Goal: Information Seeking & Learning: Learn about a topic

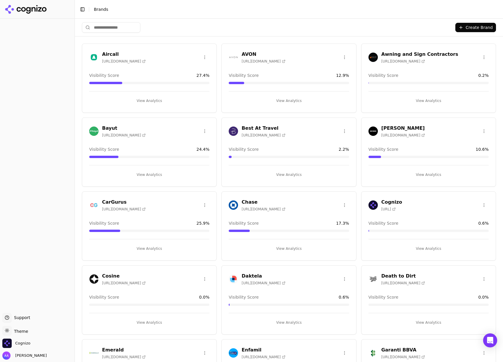
click at [245, 20] on div "Create Brand" at bounding box center [289, 28] width 414 height 18
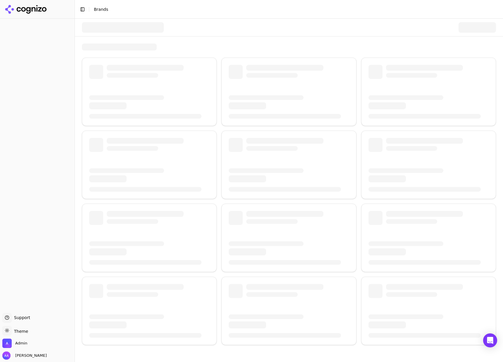
click at [75, 37] on button "Toggle Sidebar" at bounding box center [74, 181] width 5 height 362
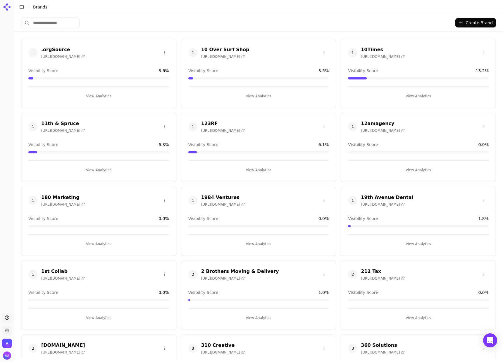
click at [63, 22] on input "search" at bounding box center [50, 23] width 59 height 11
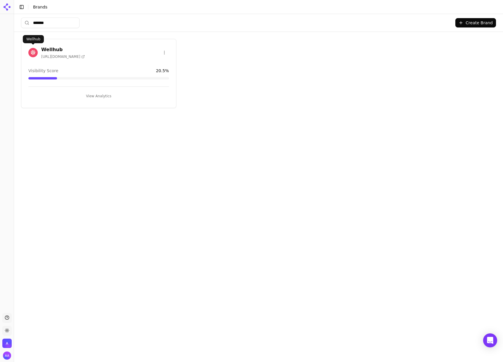
type input "*******"
click at [30, 53] on img at bounding box center [32, 52] width 9 height 9
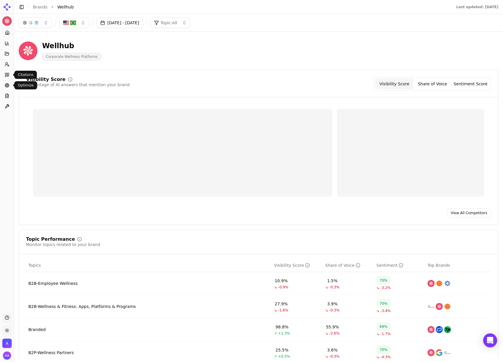
click at [7, 84] on circle at bounding box center [7, 85] width 2 height 2
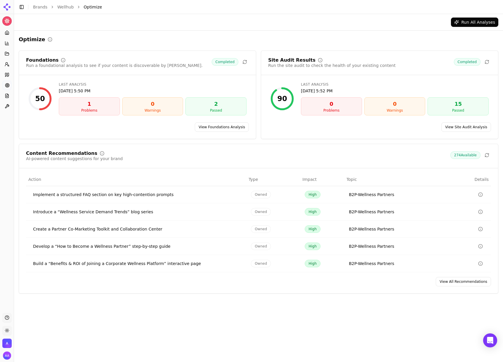
click at [467, 286] on link "View All Recommendations" at bounding box center [463, 281] width 55 height 9
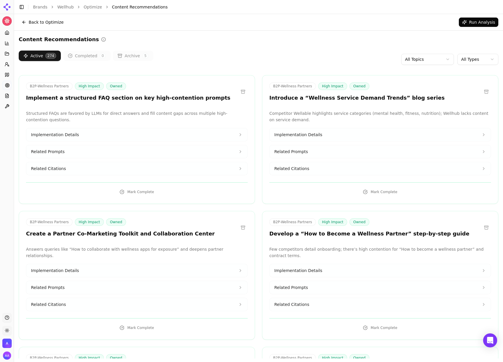
click at [467, 59] on html "Wellhub Platform Home Competition Topics Prompts Citations Optimize Reports Too…" at bounding box center [251, 181] width 503 height 362
drag, startPoint x: 424, startPoint y: 51, endPoint x: 428, endPoint y: 56, distance: 6.6
click at [424, 51] on html "Wellhub Platform Home Competition Topics Prompts Citations Optimize Reports Too…" at bounding box center [251, 181] width 503 height 362
click at [427, 59] on html "Wellhub Platform Home Competition Topics Prompts Citations Optimize Reports Too…" at bounding box center [251, 181] width 503 height 362
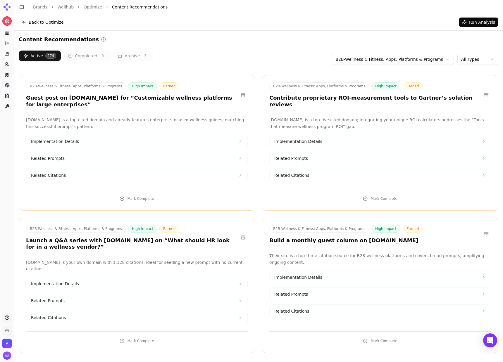
click at [486, 57] on html "Wellhub Platform Home Competition Topics Prompts Citations Optimize Reports Too…" at bounding box center [251, 181] width 503 height 362
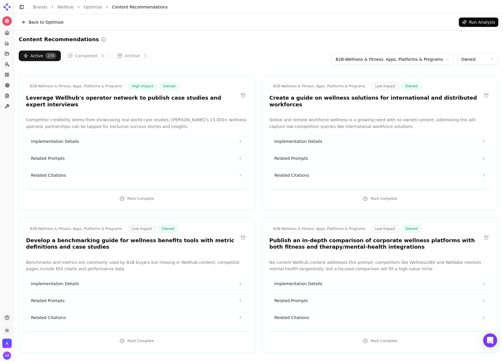
click at [139, 100] on h3 "Leverage Wellhub's operator network to publish case studies and expert intervie…" at bounding box center [132, 101] width 212 height 13
click at [181, 104] on div "B2B-Wellness & Fitness: Apps, Platforms & Programs High Impact Owned Leverage W…" at bounding box center [137, 143] width 236 height 136
click at [308, 99] on h3 "Create a guide on wellness solutions for international and distributed workforc…" at bounding box center [375, 101] width 212 height 13
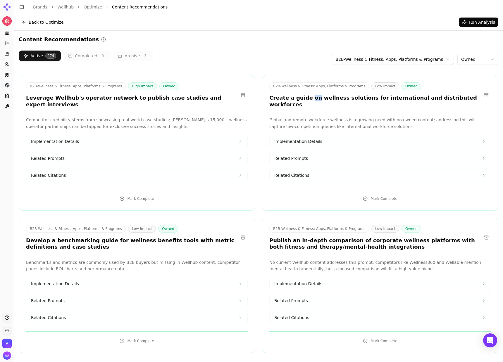
click at [308, 99] on h3 "Create a guide on wellness solutions for international and distributed workforc…" at bounding box center [375, 101] width 212 height 13
click at [334, 98] on h3 "Create a guide on wellness solutions for international and distributed workforc…" at bounding box center [375, 101] width 212 height 13
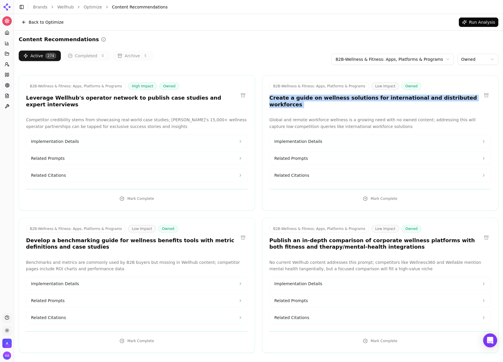
click at [334, 98] on h3 "Create a guide on wellness solutions for international and distributed workforc…" at bounding box center [375, 101] width 212 height 13
click at [336, 100] on h3 "Create a guide on wellness solutions for international and distributed workforc…" at bounding box center [375, 101] width 212 height 13
click at [463, 23] on button "Run Analysis" at bounding box center [478, 22] width 39 height 9
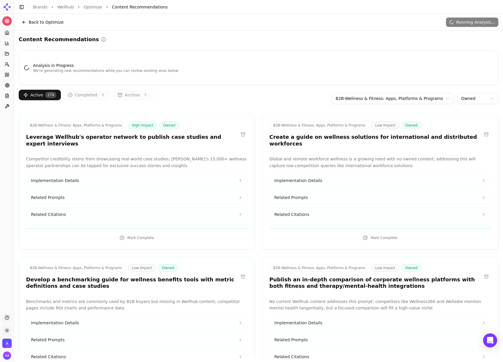
click at [90, 141] on div "B2B-Wellness & Fitness: Apps, Platforms & Programs High Impact Owned Leverage W…" at bounding box center [137, 135] width 236 height 27
click at [90, 140] on div "B2B-Wellness & Fitness: Apps, Platforms & Programs High Impact Owned Leverage W…" at bounding box center [137, 135] width 236 height 27
click at [119, 157] on p "Competitor credibility stems from showcasing real-world case studies; Wellhub’s…" at bounding box center [137, 162] width 222 height 13
click at [119, 156] on p "Competitor credibility stems from showcasing real-world case studies; Wellhub’s…" at bounding box center [137, 162] width 222 height 13
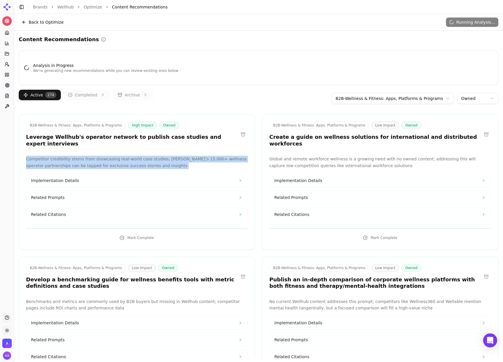
click at [119, 156] on p "Competitor credibility stems from showcasing real-world case studies; Wellhub’s…" at bounding box center [137, 162] width 222 height 13
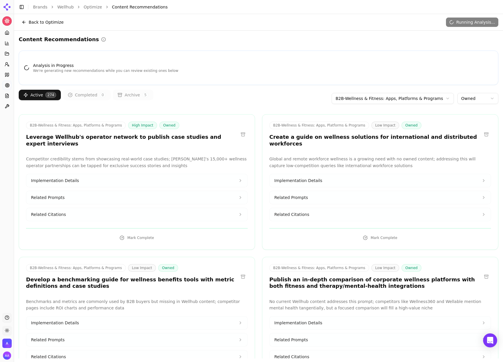
click at [320, 158] on p "Global and remote workforce wellness is a growing need with no owned content; a…" at bounding box center [380, 162] width 222 height 13
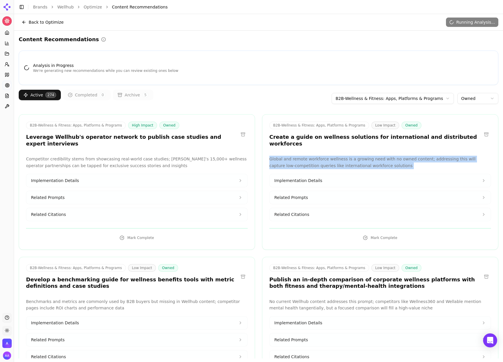
drag, startPoint x: 320, startPoint y: 158, endPoint x: 326, endPoint y: 157, distance: 5.3
click at [320, 158] on p "Global and remote workforce wellness is a growing need with no owned content; a…" at bounding box center [380, 162] width 222 height 13
click at [384, 159] on p "Global and remote workforce wellness is a growing need with no owned content; a…" at bounding box center [380, 162] width 222 height 13
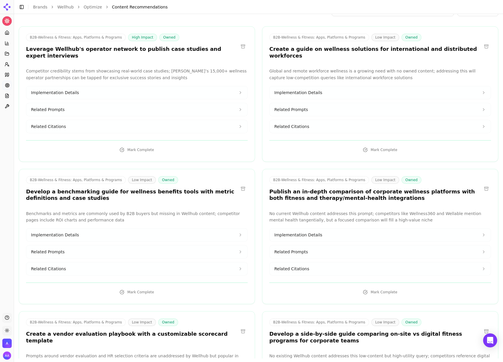
scroll to position [104, 0]
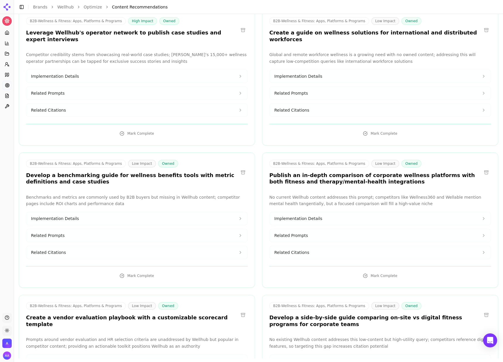
click at [326, 194] on p "No current Wellhub content addresses this prompt; competitors like Wellness360 …" at bounding box center [380, 200] width 222 height 13
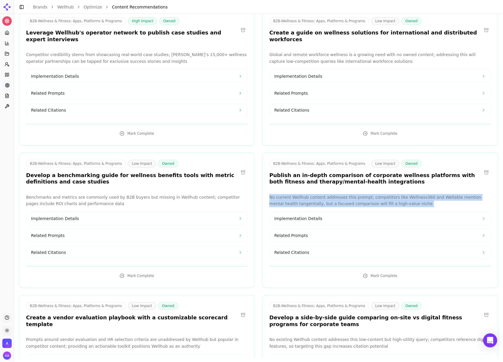
click at [326, 194] on p "No current Wellhub content addresses this prompt; competitors like Wellness360 …" at bounding box center [380, 200] width 222 height 13
click at [312, 194] on p "No current Wellhub content addresses this prompt; competitors like Wellness360 …" at bounding box center [380, 200] width 222 height 13
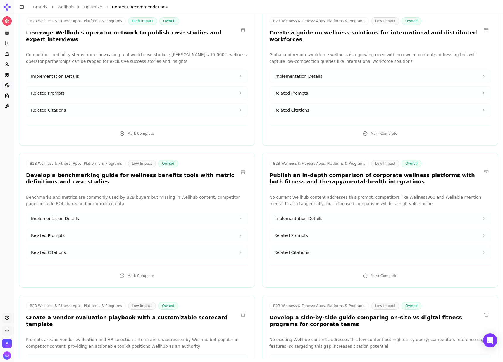
click at [160, 194] on p "Benchmarks and metrics are commonly used by B2B buyers but missing in Wellhub c…" at bounding box center [137, 200] width 222 height 13
click at [161, 194] on p "Benchmarks and metrics are commonly used by B2B buyers but missing in Wellhub c…" at bounding box center [137, 200] width 222 height 13
click at [163, 194] on p "Benchmarks and metrics are commonly used by B2B buyers but missing in Wellhub c…" at bounding box center [137, 200] width 222 height 13
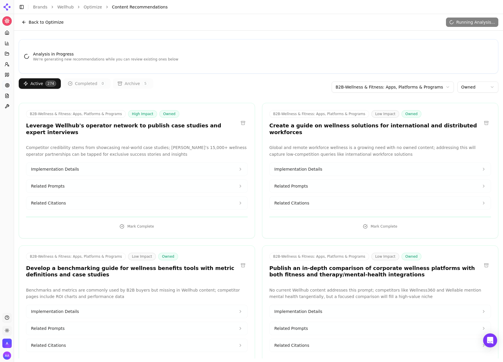
scroll to position [0, 0]
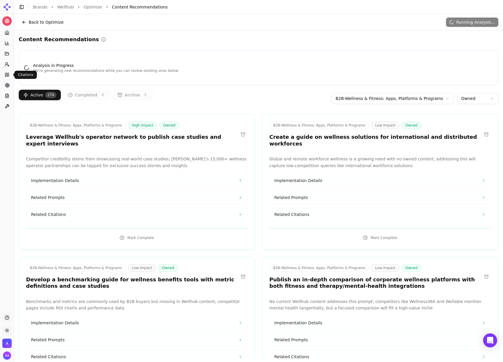
click at [10, 76] on link "Citations" at bounding box center [6, 74] width 9 height 9
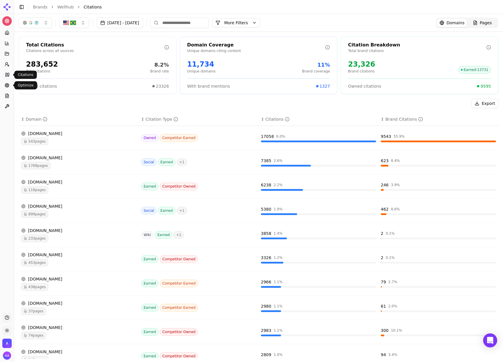
click at [8, 86] on icon at bounding box center [7, 85] width 5 height 5
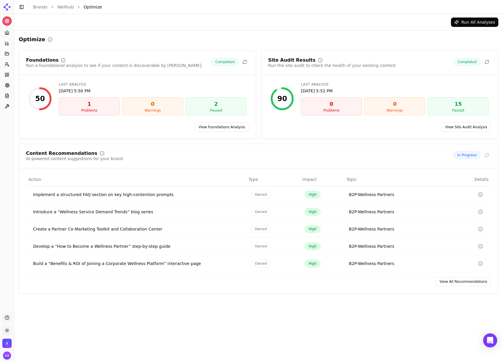
click at [451, 277] on div "Content Recommendations AI-powered content suggestions for your brand In Progre…" at bounding box center [259, 219] width 480 height 150
click at [452, 280] on link "View All Recommendations" at bounding box center [463, 281] width 55 height 9
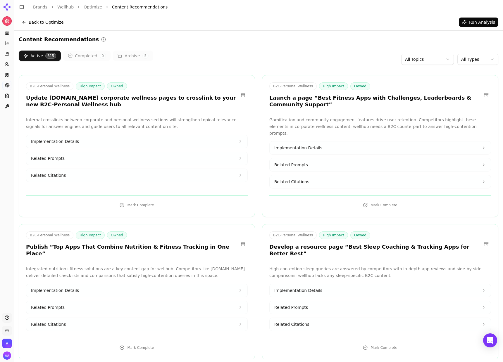
click at [428, 59] on html "Wellhub Platform Home Competition Topics Prompts Citations Optimize Reports Too…" at bounding box center [251, 181] width 503 height 362
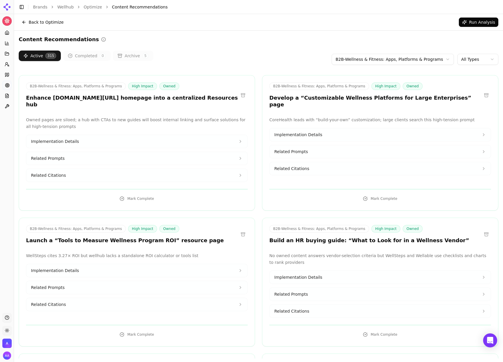
click at [471, 58] on html "Wellhub Platform Home Competition Topics Prompts Citations Optimize Reports Too…" at bounding box center [251, 181] width 503 height 362
click at [128, 99] on h3 "Enhance wellhub.com/pt-br homepage into a centralized Resources hub" at bounding box center [132, 101] width 212 height 13
click at [150, 105] on div "B2B-Wellness & Fitness: Apps, Platforms & Programs High Impact Owned Enhance we…" at bounding box center [137, 143] width 236 height 136
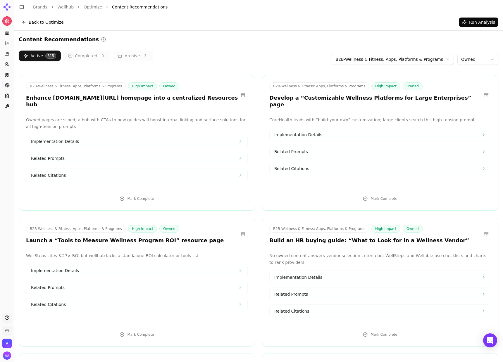
click at [59, 117] on p "Owned pages are siloed; a hub with CTAs to new guides will boost internal linki…" at bounding box center [137, 123] width 222 height 13
drag, startPoint x: 59, startPoint y: 114, endPoint x: 70, endPoint y: 120, distance: 12.3
click at [59, 117] on p "Owned pages are siloed; a hub with CTAs to new guides will boost internal linki…" at bounding box center [137, 123] width 222 height 13
click at [86, 118] on p "Owned pages are siloed; a hub with CTAs to new guides will boost internal linki…" at bounding box center [137, 123] width 222 height 13
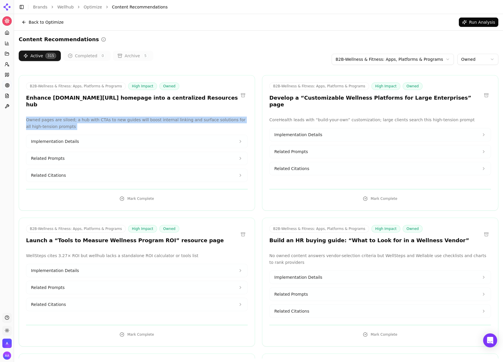
drag, startPoint x: 80, startPoint y: 118, endPoint x: 79, endPoint y: 114, distance: 4.2
click at [73, 117] on p "Owned pages are siloed; a hub with CTAs to new guides will boost internal linki…" at bounding box center [137, 123] width 222 height 13
click at [79, 117] on p "Owned pages are siloed; a hub with CTAs to new guides will boost internal linki…" at bounding box center [137, 123] width 222 height 13
click at [100, 169] on button "Related Citations" at bounding box center [136, 175] width 221 height 13
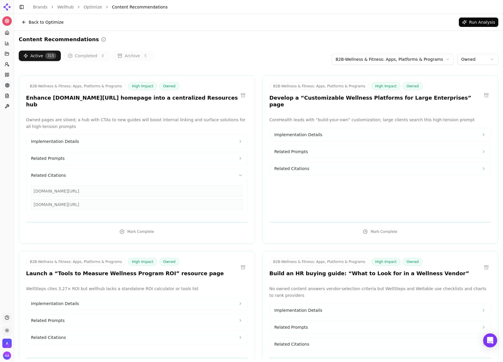
click at [243, 91] on button at bounding box center [242, 95] width 9 height 9
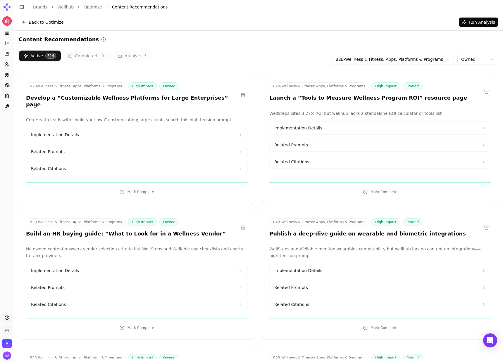
click at [74, 162] on button "Related Citations" at bounding box center [136, 168] width 221 height 13
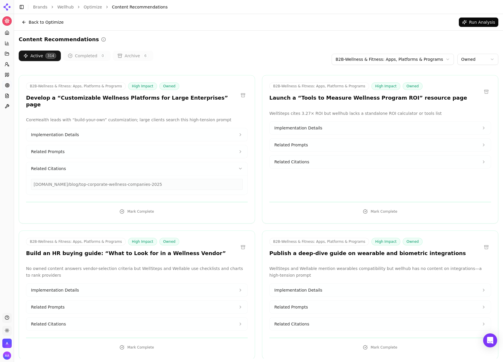
click at [89, 179] on div "corehealth.global/blog/top-corporate-wellness-companies-2025" at bounding box center [137, 184] width 212 height 11
click at [164, 98] on h3 "Develop a “Customizable Wellness Platforms for Large Enterprises” page" at bounding box center [132, 101] width 212 height 13
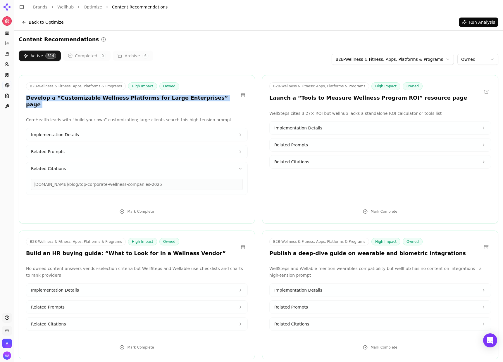
click at [164, 98] on h3 "Develop a “Customizable Wellness Platforms for Large Enterprises” page" at bounding box center [132, 101] width 212 height 13
click at [162, 100] on h3 "Develop a “Customizable Wellness Platforms for Large Enterprises” page" at bounding box center [132, 101] width 212 height 13
click at [357, 100] on h3 "Launch a “Tools to Measure Wellness Program ROI” resource page" at bounding box center [368, 98] width 198 height 7
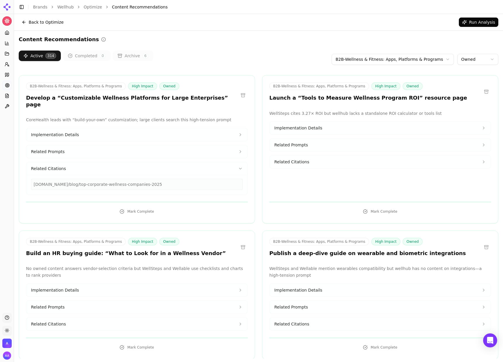
click at [357, 100] on h3 "Launch a “Tools to Measure Wellness Program ROI” resource page" at bounding box center [368, 98] width 198 height 7
click at [368, 113] on p "WellSteps cites 3.27× ROI but wellhub lacks a standalone ROI calculator or tool…" at bounding box center [380, 113] width 222 height 7
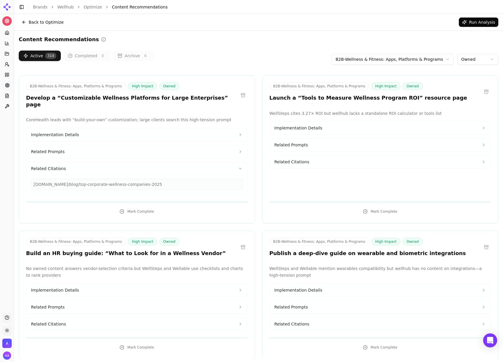
click at [360, 101] on h3 "Launch a “Tools to Measure Wellness Program ROI” resource page" at bounding box center [368, 98] width 198 height 7
click at [360, 100] on h3 "Launch a “Tools to Measure Wellness Program ROI” resource page" at bounding box center [368, 98] width 198 height 7
click at [363, 103] on div "B2B-Wellness & Fitness: Apps, Platforms & Programs High Impact Owned Launch a “…" at bounding box center [380, 92] width 236 height 21
click at [361, 113] on p "WellSteps cites 3.27× ROI but wellhub lacks a standalone ROI calculator or tool…" at bounding box center [380, 113] width 222 height 7
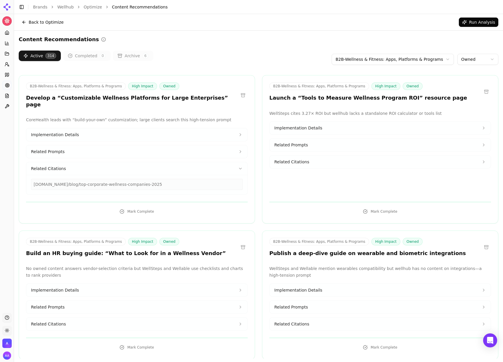
click at [361, 113] on p "WellSteps cites 3.27× ROI but wellhub lacks a standalone ROI calculator or tool…" at bounding box center [380, 113] width 222 height 7
drag, startPoint x: 361, startPoint y: 113, endPoint x: 348, endPoint y: 148, distance: 37.4
click at [362, 113] on p "WellSteps cites 3.27× ROI but wellhub lacks a standalone ROI calculator or tool…" at bounding box center [380, 113] width 222 height 7
click at [335, 169] on div "WellSteps cites 3.27× ROI but wellhub lacks a standalone ROI calculator or tool…" at bounding box center [380, 152] width 222 height 85
click at [335, 165] on button "Related Citations" at bounding box center [380, 162] width 221 height 13
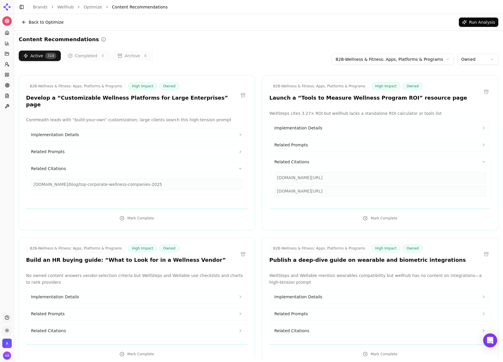
click at [320, 112] on p "WellSteps cites 3.27× ROI but wellhub lacks a standalone ROI calculator or tool…" at bounding box center [380, 113] width 222 height 7
drag, startPoint x: 338, startPoint y: 114, endPoint x: 339, endPoint y: 136, distance: 21.7
click at [338, 114] on p "WellSteps cites 3.27× ROI but wellhub lacks a standalone ROI calculator or tool…" at bounding box center [380, 113] width 222 height 7
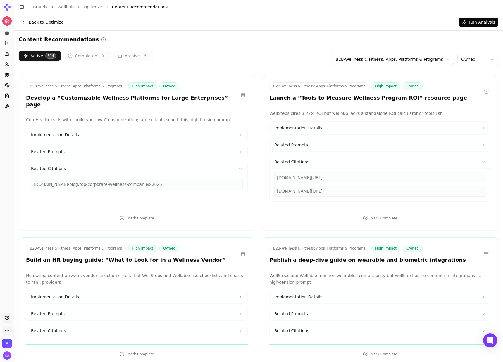
click at [359, 175] on div "wellsteps.com/blog/2020/01/02/top-corporate-wellness-companies-corporate-wellne…" at bounding box center [380, 177] width 212 height 11
click at [360, 176] on div "wellsteps.com/blog/2020/01/02/top-corporate-wellness-companies-corporate-wellne…" at bounding box center [380, 177] width 212 height 11
click at [362, 177] on div "wellsteps.com/blog/2020/01/02/top-corporate-wellness-companies-corporate-wellne…" at bounding box center [380, 177] width 212 height 11
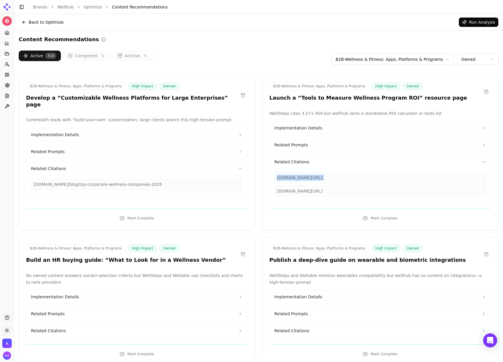
drag, startPoint x: 362, startPoint y: 177, endPoint x: 357, endPoint y: 185, distance: 9.1
click at [362, 178] on div "wellsteps.com/blog/2020/01/02/top-corporate-wellness-companies-corporate-wellne…" at bounding box center [380, 177] width 212 height 11
click at [333, 191] on div "wellable.co/corporate-wellness-software" at bounding box center [380, 191] width 212 height 11
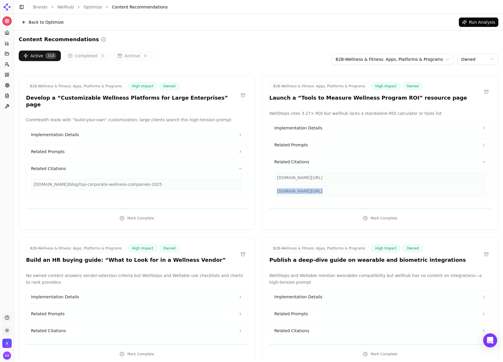
click at [332, 195] on div "wellable.co/corporate-wellness-software" at bounding box center [380, 191] width 212 height 11
click at [334, 177] on div "wellsteps.com/blog/2020/01/02/top-corporate-wellness-companies-corporate-wellne…" at bounding box center [380, 177] width 212 height 11
click at [354, 180] on div "wellsteps.com/blog/2020/01/02/top-corporate-wellness-companies-corporate-wellne…" at bounding box center [380, 177] width 212 height 11
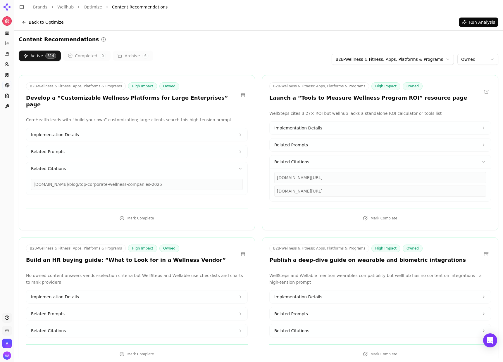
click at [326, 178] on div "wellsteps.com/blog/2020/01/02/top-corporate-wellness-companies-corporate-wellne…" at bounding box center [380, 177] width 212 height 11
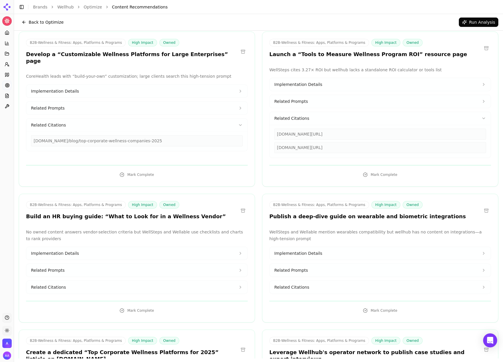
scroll to position [48, 0]
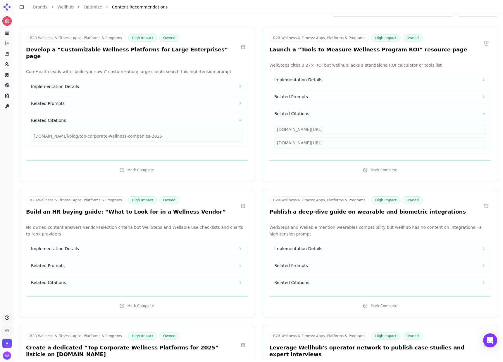
click at [87, 284] on button "Related Citations" at bounding box center [136, 282] width 221 height 13
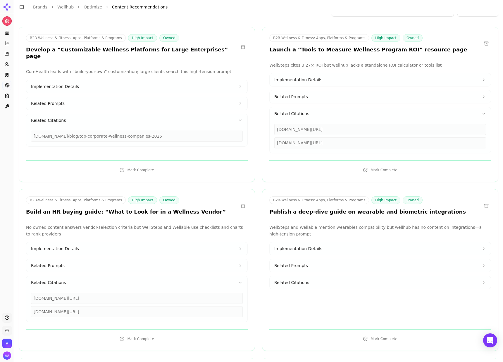
click at [293, 281] on span "Related Citations" at bounding box center [291, 283] width 35 height 6
drag, startPoint x: 171, startPoint y: 286, endPoint x: 220, endPoint y: 284, distance: 49.2
click at [171, 286] on button "Related Citations" at bounding box center [136, 282] width 221 height 13
drag, startPoint x: 313, startPoint y: 283, endPoint x: 300, endPoint y: 288, distance: 14.1
click at [313, 283] on button "Related Citations" at bounding box center [380, 282] width 221 height 13
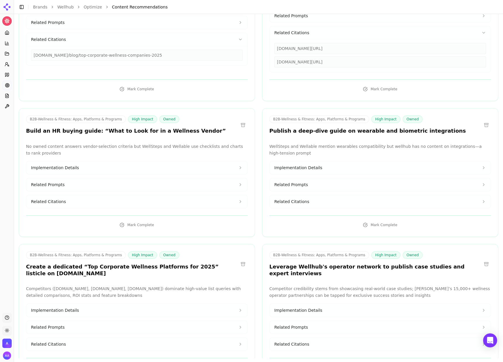
scroll to position [179, 0]
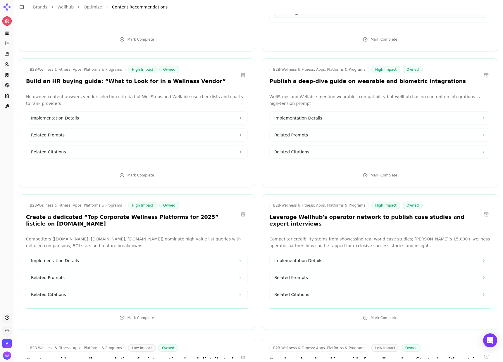
click at [319, 290] on button "Related Citations" at bounding box center [380, 294] width 221 height 13
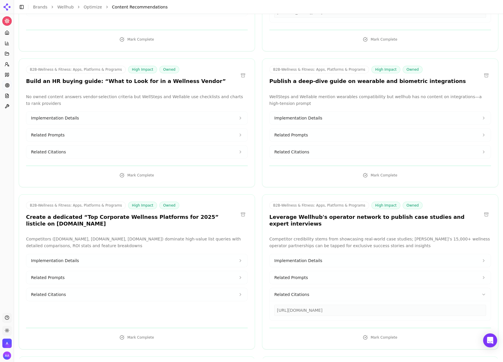
click at [311, 291] on button "Related Citations" at bounding box center [380, 294] width 221 height 13
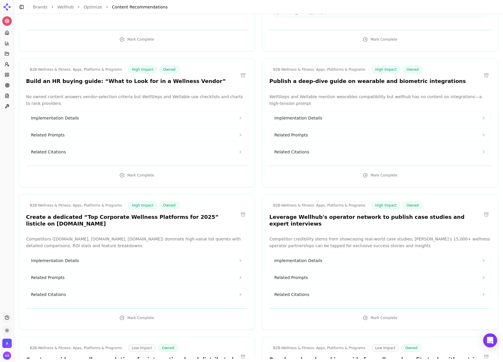
click at [120, 299] on button "Related Citations" at bounding box center [136, 294] width 221 height 13
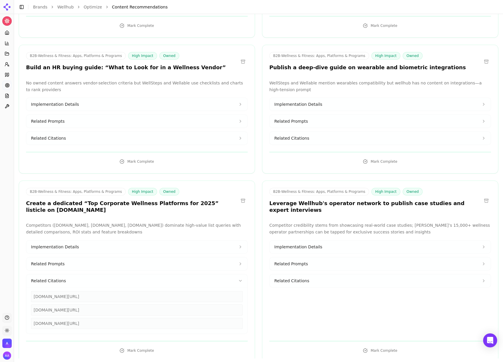
scroll to position [0, 0]
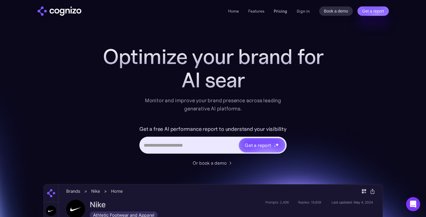
click at [283, 11] on link "Pricing" at bounding box center [280, 10] width 13 height 5
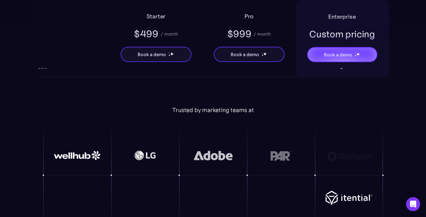
scroll to position [1213, 0]
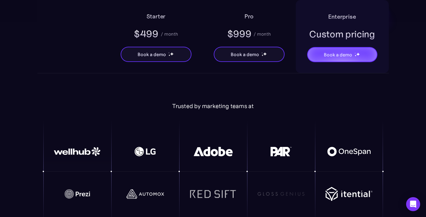
click at [118, 103] on div "Trusted by marketing teams at" at bounding box center [212, 106] width 339 height 7
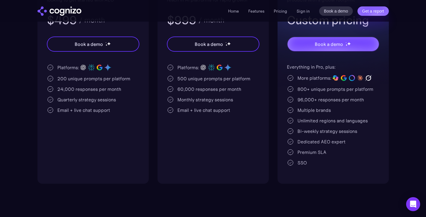
scroll to position [174, 0]
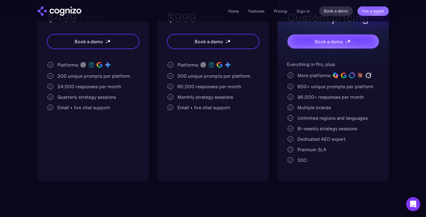
click at [313, 105] on div "Multiple brands" at bounding box center [313, 107] width 33 height 7
click at [312, 110] on div "Multiple brands" at bounding box center [313, 107] width 33 height 7
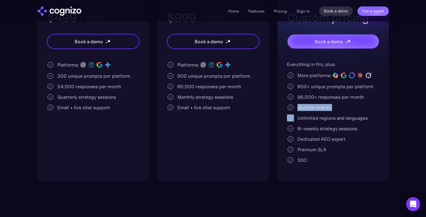
click at [312, 110] on div "Multiple brands" at bounding box center [313, 107] width 33 height 7
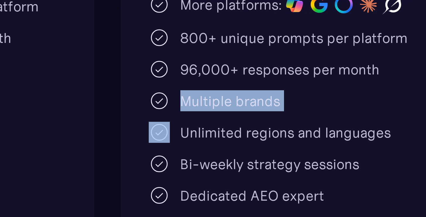
click at [330, 109] on div "Multiple brands" at bounding box center [313, 107] width 33 height 7
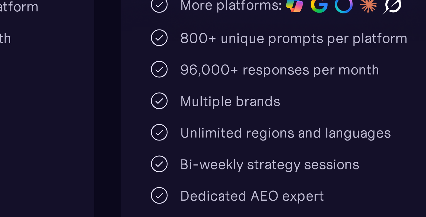
click at [330, 109] on div "Multiple brands" at bounding box center [313, 107] width 33 height 7
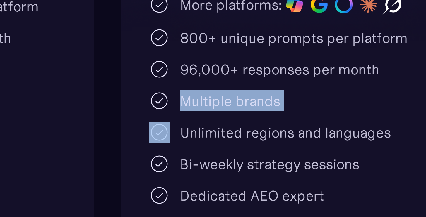
click at [330, 109] on div "Multiple brands" at bounding box center [313, 107] width 33 height 7
click at [322, 109] on div "Multiple brands" at bounding box center [313, 107] width 33 height 7
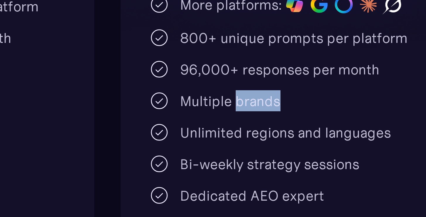
click at [322, 109] on div "Multiple brands" at bounding box center [313, 107] width 33 height 7
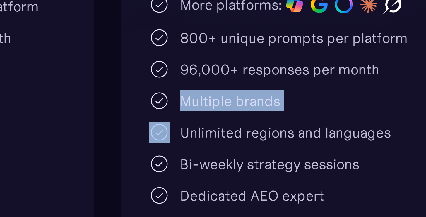
click at [322, 109] on div "Multiple brands" at bounding box center [313, 107] width 33 height 7
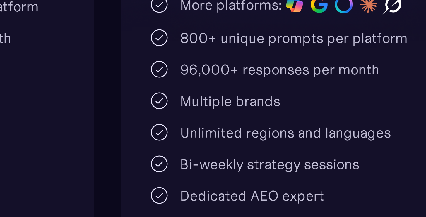
click at [325, 110] on div "Multiple brands" at bounding box center [313, 107] width 33 height 7
click at [322, 110] on div "Multiple brands" at bounding box center [313, 107] width 33 height 7
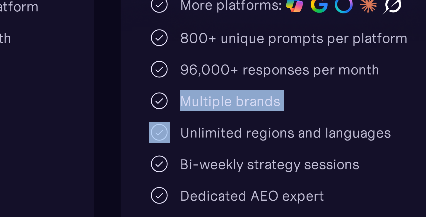
click at [322, 110] on div "Multiple brands" at bounding box center [313, 107] width 33 height 7
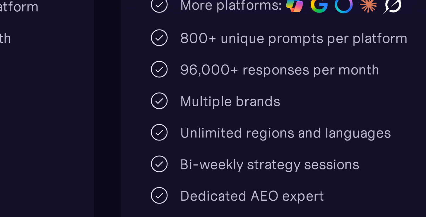
click at [325, 113] on div "Everything in Pro, plus: More platforms: 800+ unique prompts per platform 96,00…" at bounding box center [333, 112] width 92 height 103
click at [320, 110] on div "Multiple brands" at bounding box center [313, 107] width 33 height 7
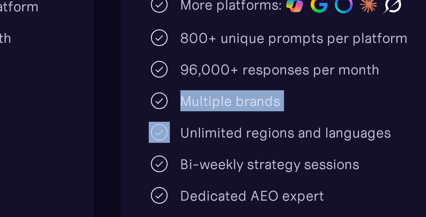
click at [320, 110] on div "Multiple brands" at bounding box center [313, 107] width 33 height 7
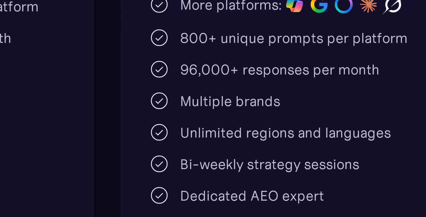
click at [319, 114] on div "Everything in Pro, plus: More platforms: 800+ unique prompts per platform 96,00…" at bounding box center [333, 112] width 92 height 103
click at [317, 109] on div "Multiple brands" at bounding box center [313, 107] width 33 height 7
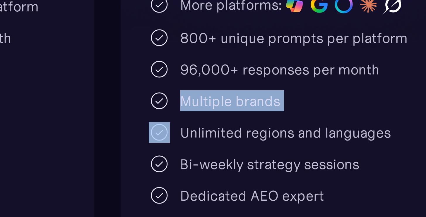
click at [317, 109] on div "Multiple brands" at bounding box center [313, 107] width 33 height 7
click at [317, 112] on div "Everything in Pro, plus: More platforms: 800+ unique prompts per platform 96,00…" at bounding box center [333, 112] width 92 height 103
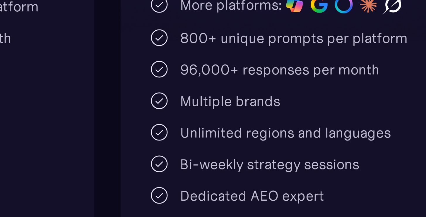
click at [317, 109] on div "Multiple brands" at bounding box center [313, 107] width 33 height 7
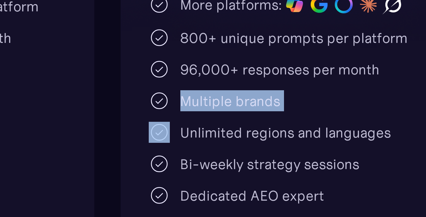
click at [317, 109] on div "Multiple brands" at bounding box center [313, 107] width 33 height 7
click at [319, 113] on div "Everything in Pro, plus: More platforms: 800+ unique prompts per platform 96,00…" at bounding box center [333, 112] width 92 height 103
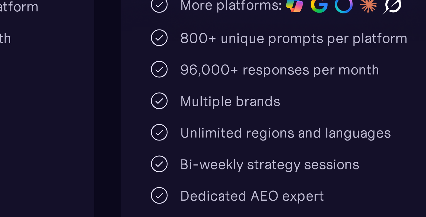
click at [319, 108] on div "Multiple brands" at bounding box center [313, 107] width 33 height 7
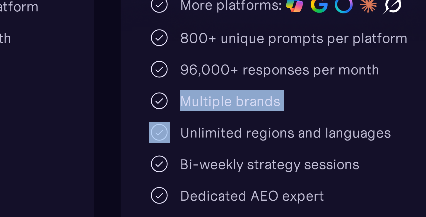
click at [319, 108] on div "Multiple brands" at bounding box center [313, 107] width 33 height 7
click at [318, 113] on div "Everything in Pro, plus: More platforms: 800+ unique prompts per platform 96,00…" at bounding box center [333, 112] width 92 height 103
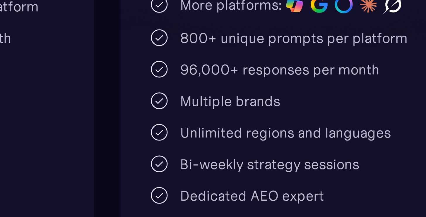
click at [317, 109] on div "Multiple brands" at bounding box center [313, 107] width 33 height 7
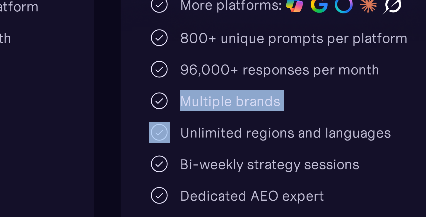
click at [317, 109] on div "Multiple brands" at bounding box center [313, 107] width 33 height 7
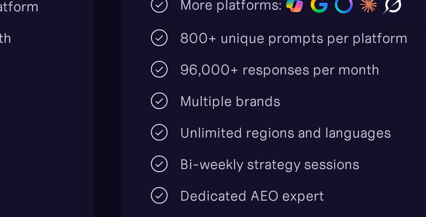
click at [318, 113] on div "Everything in Pro, plus: More platforms: 800+ unique prompts per platform 96,00…" at bounding box center [333, 112] width 92 height 103
click at [317, 107] on div "Multiple brands" at bounding box center [313, 107] width 33 height 7
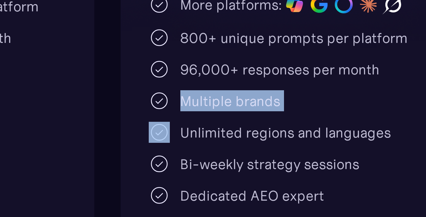
click at [317, 107] on div "Multiple brands" at bounding box center [313, 107] width 33 height 7
click at [318, 111] on div "Everything in Pro, plus: More platforms: 800+ unique prompts per platform 96,00…" at bounding box center [333, 112] width 92 height 103
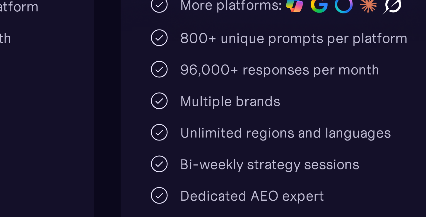
click at [318, 108] on div "Multiple brands" at bounding box center [313, 107] width 33 height 7
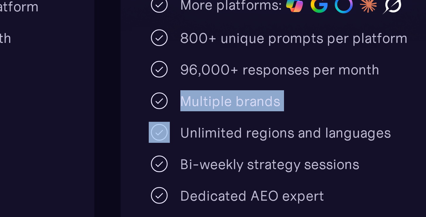
click at [318, 108] on div "Multiple brands" at bounding box center [313, 107] width 33 height 7
click at [319, 112] on div "Everything in Pro, plus: More platforms: 800+ unique prompts per platform 96,00…" at bounding box center [333, 112] width 92 height 103
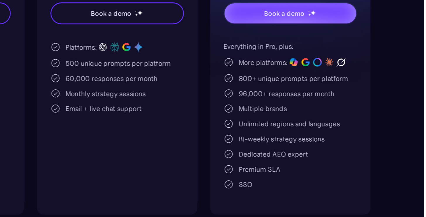
click at [308, 107] on div "Multiple brands" at bounding box center [313, 107] width 33 height 7
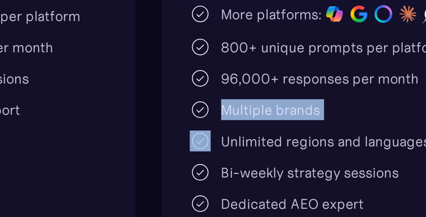
click at [309, 112] on div "Everything in Pro, plus: More platforms: 800+ unique prompts per platform 96,00…" at bounding box center [333, 112] width 92 height 103
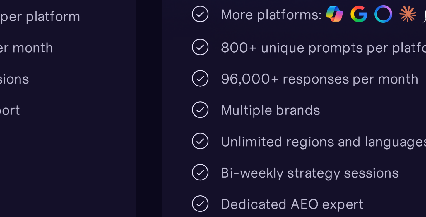
click at [309, 109] on div "Multiple brands" at bounding box center [313, 107] width 33 height 7
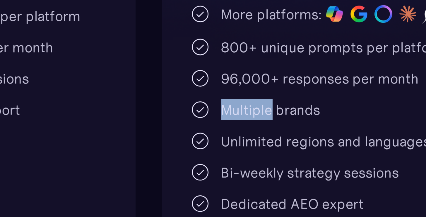
click at [309, 109] on div "Multiple brands" at bounding box center [313, 107] width 33 height 7
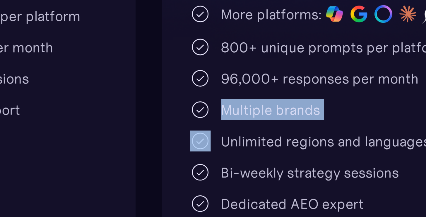
click at [309, 109] on div "Multiple brands" at bounding box center [313, 107] width 33 height 7
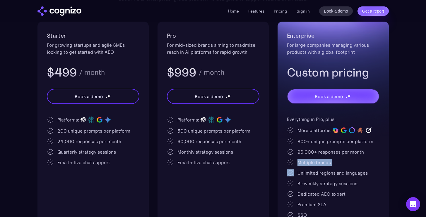
scroll to position [150, 0]
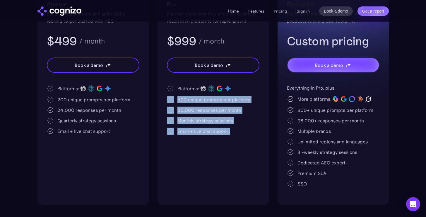
drag, startPoint x: 245, startPoint y: 137, endPoint x: 168, endPoint y: 99, distance: 86.2
click at [168, 99] on div "Pro For mid-sized brands aiming to maximize reach in AI platforms for rapid gro…" at bounding box center [212, 97] width 111 height 215
click at [240, 126] on div "Platforms: 500 unique prompts per platform 60,000 responses per month Monthly s…" at bounding box center [213, 110] width 92 height 50
drag, startPoint x: 240, startPoint y: 136, endPoint x: 181, endPoint y: 87, distance: 76.9
click at [181, 87] on div "Pro For mid-sized brands aiming to maximize reach in AI platforms for rapid gro…" at bounding box center [212, 97] width 111 height 215
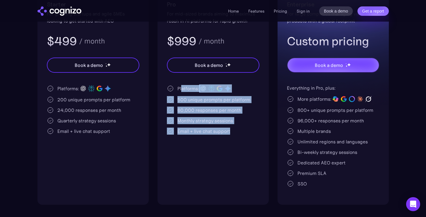
click at [188, 96] on div "500 unique prompts per platform" at bounding box center [213, 99] width 73 height 7
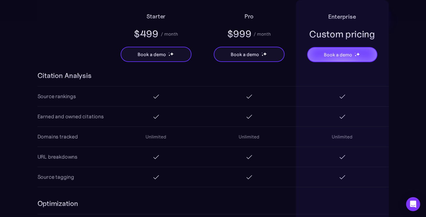
scroll to position [726, 0]
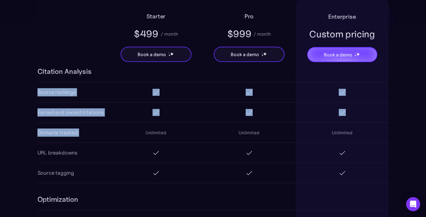
drag, startPoint x: 37, startPoint y: 95, endPoint x: 130, endPoint y: 135, distance: 101.8
click at [130, 135] on div "Citation Analysis Source rankings Earned and owned citations Domains tracked Un…" at bounding box center [212, 119] width 351 height 128
click at [130, 135] on div "Unlimited" at bounding box center [155, 132] width 93 height 19
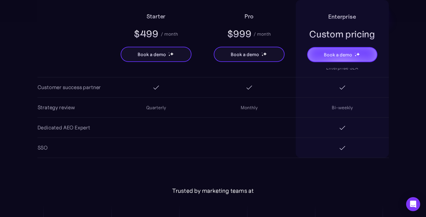
scroll to position [1129, 0]
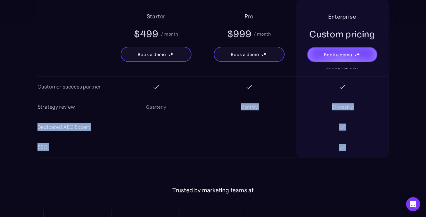
drag, startPoint x: 336, startPoint y: 146, endPoint x: 238, endPoint y: 102, distance: 107.1
click at [238, 102] on div "Organization Seats Unlimited Unlimited Unlimited Support Email Live chat Email …" at bounding box center [212, 76] width 351 height 161
click at [249, 152] on div at bounding box center [248, 148] width 93 height 12
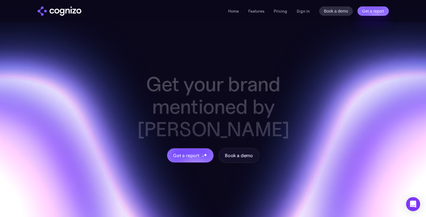
scroll to position [1878, 0]
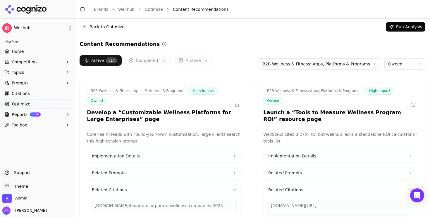
click at [41, 50] on link "Home" at bounding box center [37, 51] width 70 height 9
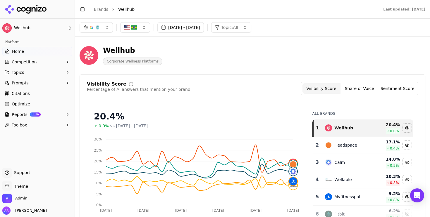
click at [342, 141] on td "Headspace" at bounding box center [348, 145] width 52 height 17
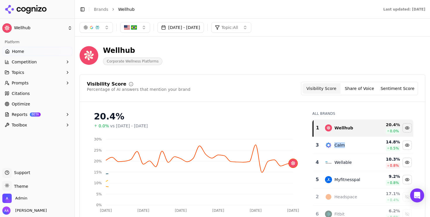
click at [342, 141] on td "Calm" at bounding box center [348, 145] width 52 height 17
click at [342, 141] on td "Wellable" at bounding box center [348, 145] width 52 height 17
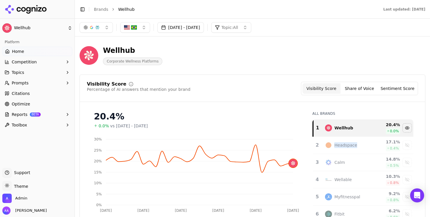
click at [342, 141] on td "Headspace" at bounding box center [348, 145] width 52 height 17
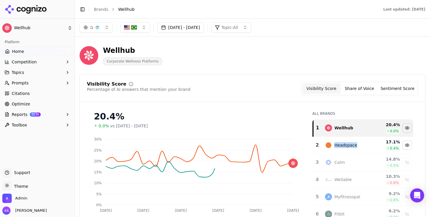
click at [342, 141] on td "Headspace" at bounding box center [348, 145] width 52 height 17
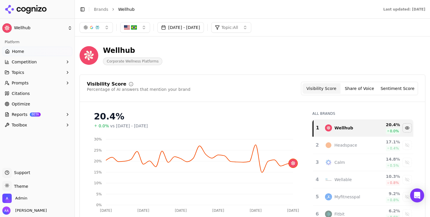
click at [251, 27] on button "Topic: All" at bounding box center [231, 27] width 40 height 11
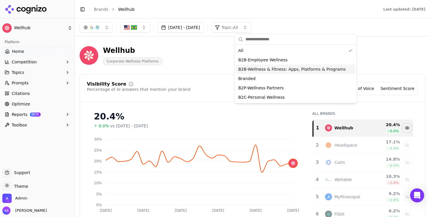
click at [272, 67] on span "B2B-Wellness & Fitness: Apps, Platforms & Programs" at bounding box center [292, 69] width 108 height 6
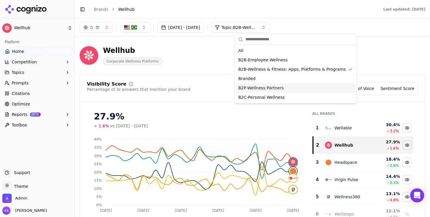
click at [104, 30] on button "button" at bounding box center [96, 27] width 33 height 11
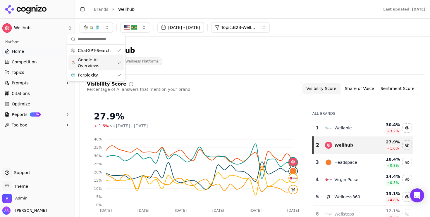
click at [104, 64] on span "Google AI Overviews" at bounding box center [96, 63] width 37 height 12
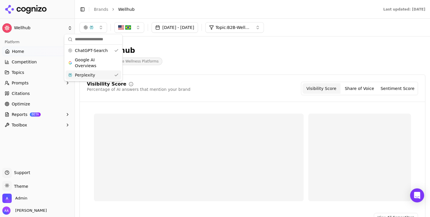
click at [102, 75] on div "Perplexity" at bounding box center [94, 75] width 56 height 9
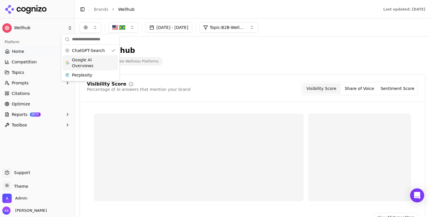
click at [218, 43] on div "Wellhub Corporate Wellness Platforms" at bounding box center [253, 55] width 346 height 29
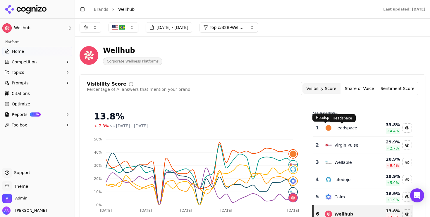
click at [334, 128] on div "Headspace" at bounding box center [345, 128] width 23 height 6
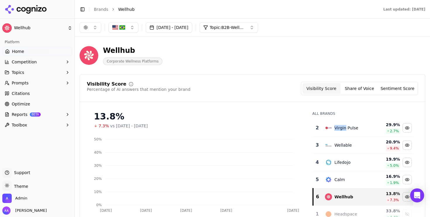
click at [334, 128] on div "Virgin Pulse" at bounding box center [346, 128] width 24 height 6
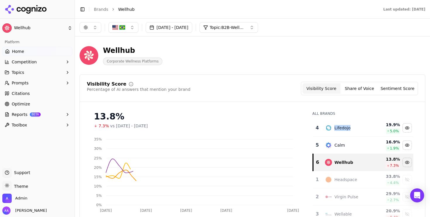
click at [334, 128] on div "Lifedojo" at bounding box center [342, 128] width 16 height 6
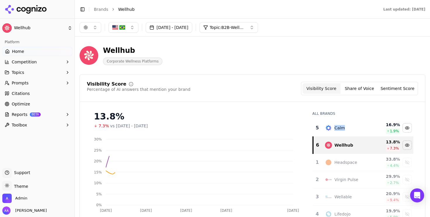
click at [334, 128] on div "Calm" at bounding box center [339, 128] width 11 height 6
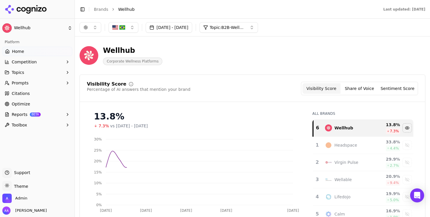
click at [274, 103] on div "Visibility Score Percentage of AI answers that mention your brand Visibility Sc…" at bounding box center [253, 166] width 346 height 183
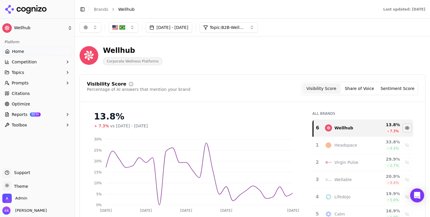
click at [49, 95] on link "Citations" at bounding box center [37, 93] width 70 height 9
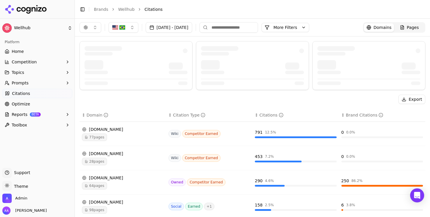
click at [192, 29] on button "Aug 30, 2025 - Sep 29, 2025" at bounding box center [169, 27] width 47 height 11
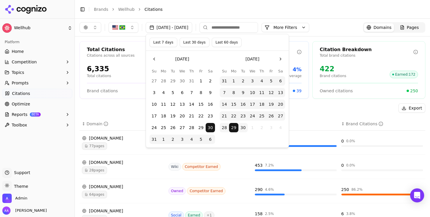
click at [166, 44] on button "Last 7 days" at bounding box center [163, 42] width 28 height 9
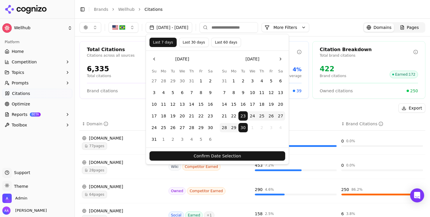
click at [209, 156] on button "Confirm Date Selection" at bounding box center [217, 156] width 136 height 9
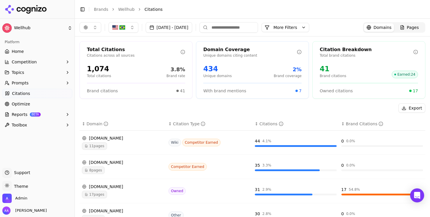
click at [114, 145] on div "11 pages" at bounding box center [123, 146] width 82 height 8
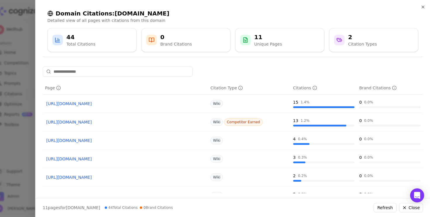
click at [13, 129] on div at bounding box center [215, 108] width 430 height 217
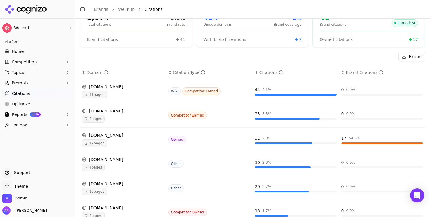
scroll to position [52, 0]
click at [106, 141] on span "17 pages" at bounding box center [94, 143] width 25 height 8
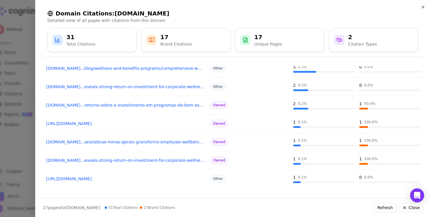
scroll to position [104, 0]
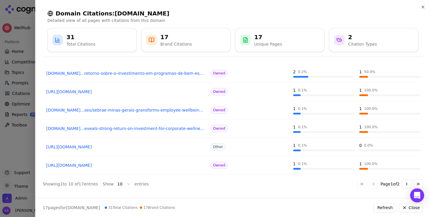
click at [13, 144] on div at bounding box center [215, 108] width 430 height 217
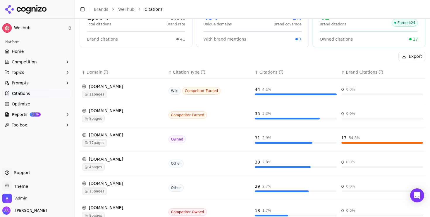
click at [39, 49] on link "Home" at bounding box center [37, 51] width 70 height 9
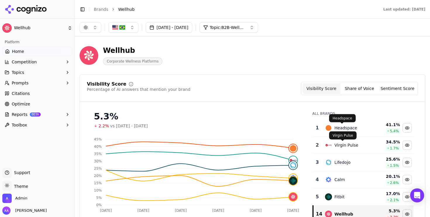
click at [344, 130] on div "Headspace" at bounding box center [345, 128] width 23 height 6
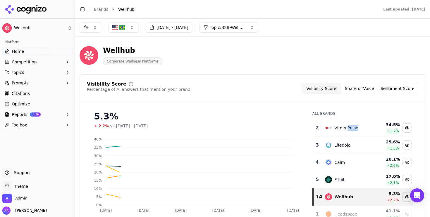
click at [344, 130] on div "Virgin Pulse" at bounding box center [346, 128] width 24 height 6
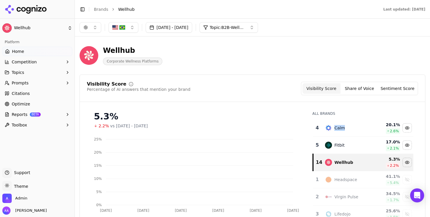
click at [344, 130] on div "Calm" at bounding box center [347, 128] width 45 height 7
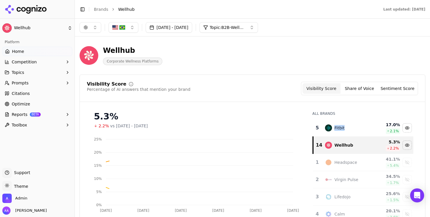
click at [344, 130] on div "Fitbit" at bounding box center [347, 128] width 45 height 7
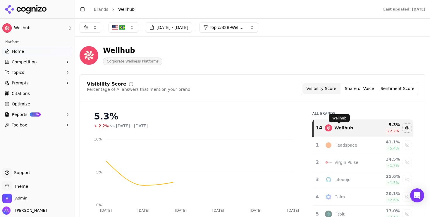
click at [265, 103] on div "Visibility Score Percentage of AI answers that mention your brand Visibility Sc…" at bounding box center [253, 166] width 346 height 183
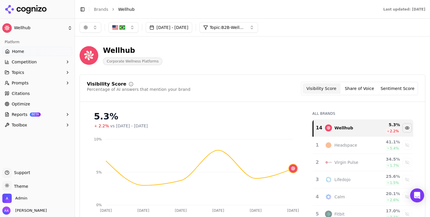
click at [24, 102] on span "Optimize" at bounding box center [21, 104] width 18 height 6
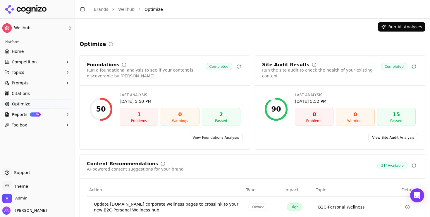
scroll to position [112, 0]
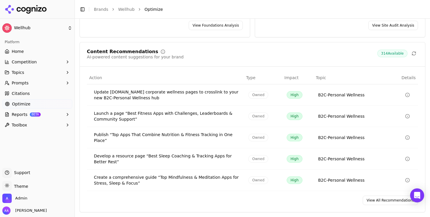
click at [378, 201] on link "View All Recommendations" at bounding box center [390, 200] width 55 height 9
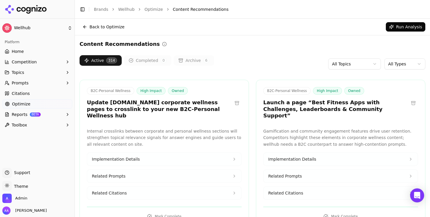
click at [259, 63] on div "Active 314 Completed 0 Archive 6 All Topics All Types" at bounding box center [253, 64] width 346 height 18
click at [372, 64] on html "Wellhub Platform Home Competition Topics Prompts Citations Optimize Reports BET…" at bounding box center [215, 108] width 430 height 217
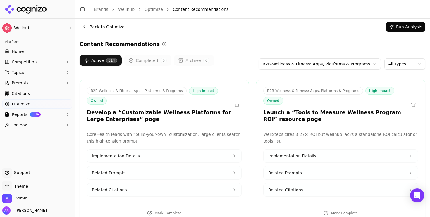
click at [254, 66] on div "Active 314 Completed 0 Archive 6 B2B-Wellness & Fitness: Apps, Platforms & Prog…" at bounding box center [253, 64] width 346 height 18
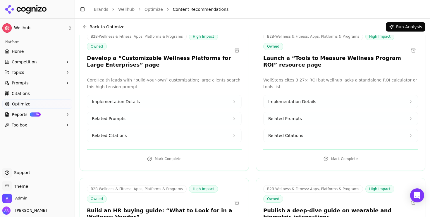
scroll to position [44, 0]
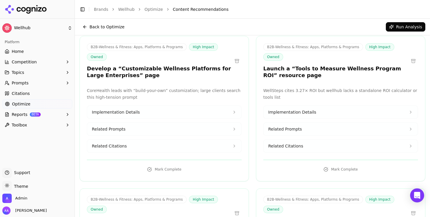
click at [298, 149] on button "Related Citations" at bounding box center [341, 146] width 154 height 13
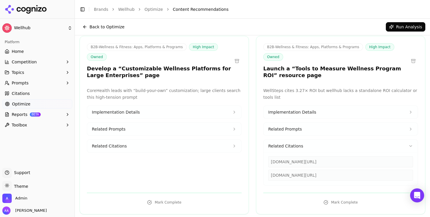
click at [336, 180] on div "wellable.co/corporate-wellness-software" at bounding box center [340, 175] width 145 height 11
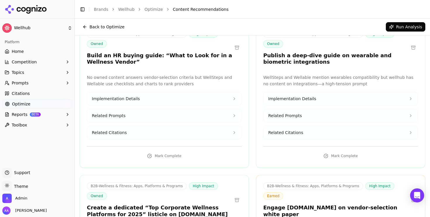
scroll to position [233, 0]
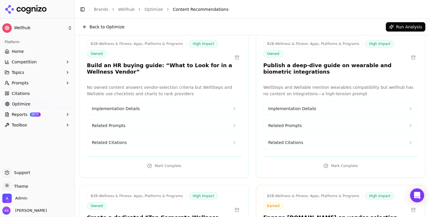
click at [311, 149] on button "Related Citations" at bounding box center [341, 142] width 154 height 13
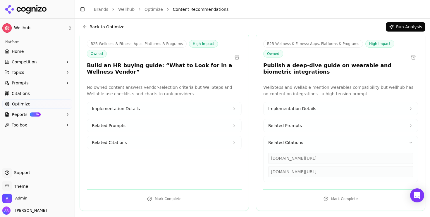
click at [319, 178] on div "wellable.co/corporate-wellness-software" at bounding box center [340, 171] width 145 height 11
click at [343, 72] on h3 "Publish a deep-dive guide on wearable and biometric integrations" at bounding box center [335, 68] width 145 height 13
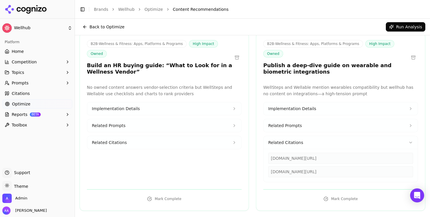
click at [314, 148] on button "Related Citations" at bounding box center [341, 142] width 154 height 13
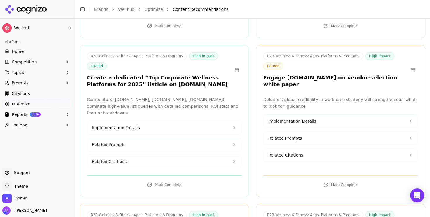
scroll to position [375, 0]
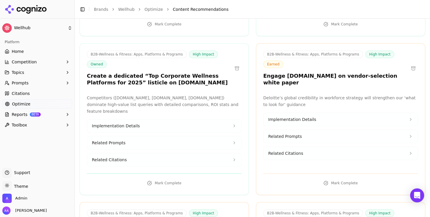
click at [166, 160] on button "Related Citations" at bounding box center [164, 160] width 154 height 13
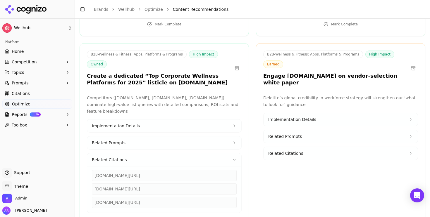
click at [161, 175] on div "wellness360.co/the-top-11-corporate-wellness-platforms-in-2025" at bounding box center [164, 175] width 145 height 11
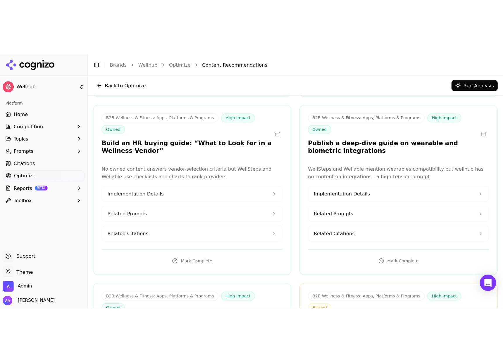
scroll to position [0, 0]
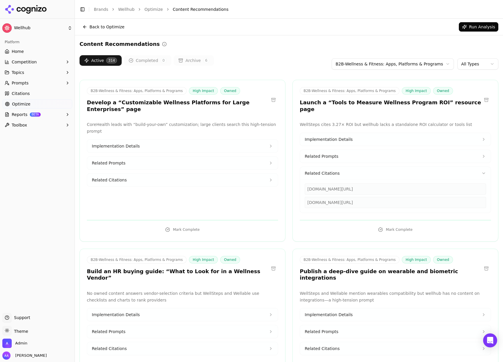
click at [274, 41] on div "Content Recommendations" at bounding box center [289, 44] width 419 height 8
click at [289, 62] on div "Active 314 Completed 0 Archive 6 B2B-Wellness & Fitness: Apps, Platforms & Prog…" at bounding box center [289, 64] width 419 height 18
click at [352, 203] on div "wellable.co/corporate-wellness-software" at bounding box center [395, 202] width 181 height 11
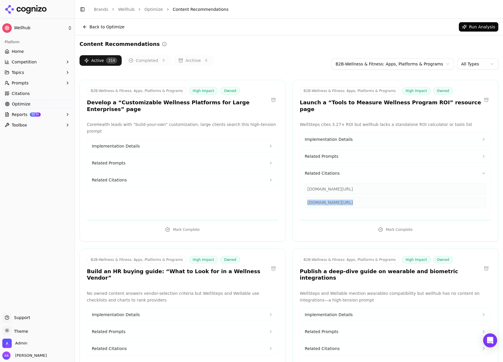
copy div "wellable.co/corporate-wellness-software"
click at [269, 59] on div "Active 314 Completed 0 Archive 6 B2B-Wellness & Fitness: Apps, Platforms & Prog…" at bounding box center [289, 64] width 419 height 18
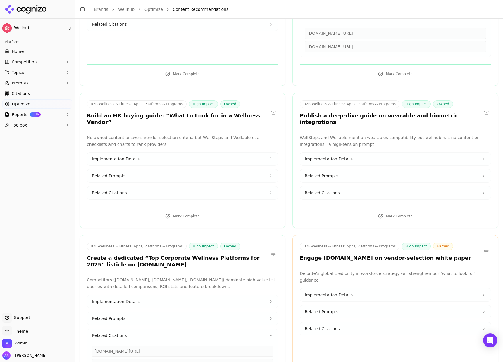
scroll to position [188, 0]
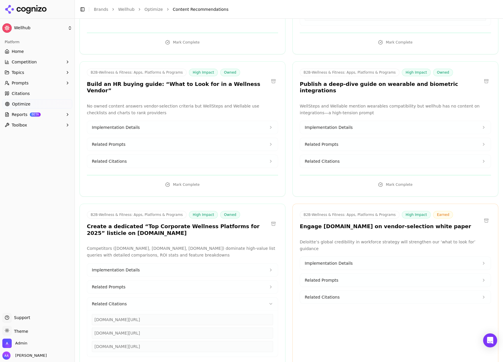
click at [51, 107] on link "Optimize" at bounding box center [37, 103] width 70 height 9
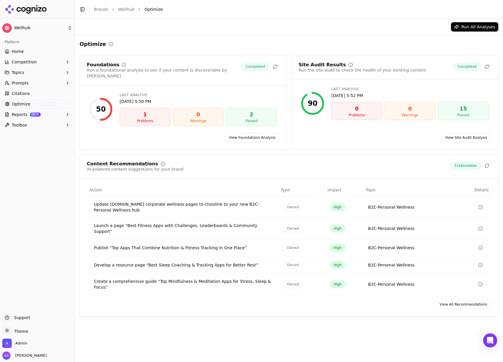
drag, startPoint x: 453, startPoint y: 299, endPoint x: 441, endPoint y: 298, distance: 12.6
click at [430, 217] on link "View All Recommendations" at bounding box center [463, 304] width 55 height 9
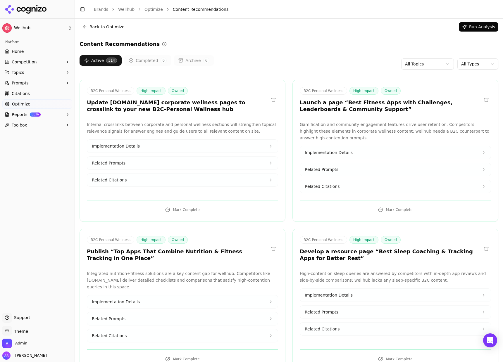
click at [35, 96] on link "Citations" at bounding box center [37, 93] width 70 height 9
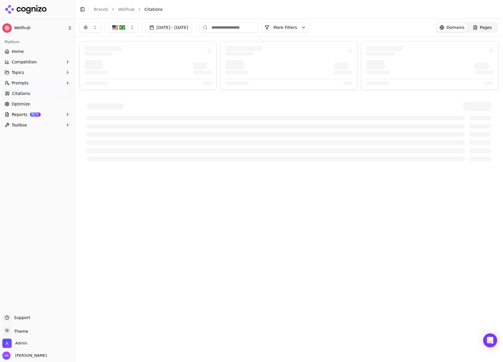
click at [430, 26] on span "Pages" at bounding box center [486, 28] width 12 height 6
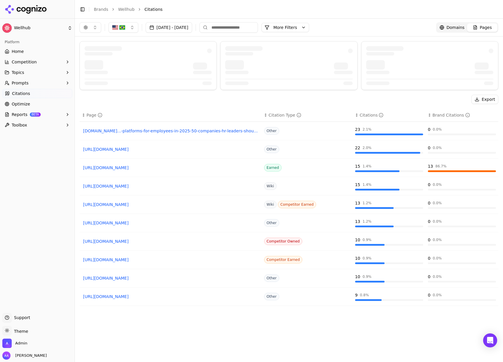
click at [255, 27] on input at bounding box center [229, 27] width 59 height 11
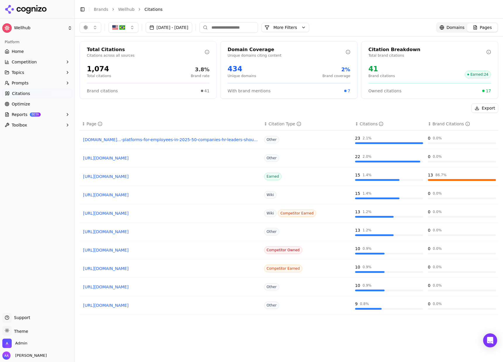
click at [44, 106] on link "Optimize" at bounding box center [37, 103] width 70 height 9
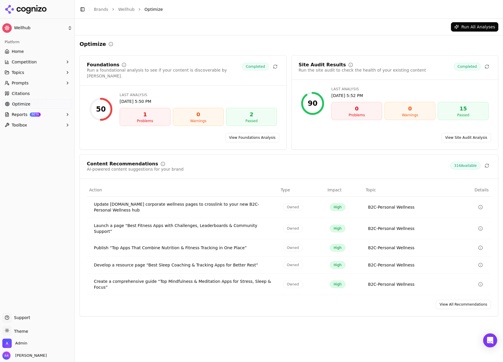
drag, startPoint x: 449, startPoint y: 294, endPoint x: 346, endPoint y: 196, distance: 141.9
click at [430, 217] on link "View All Recommendations" at bounding box center [463, 304] width 55 height 9
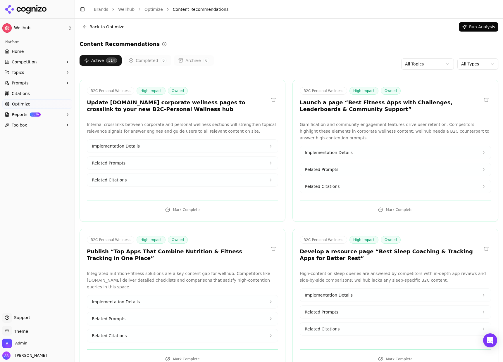
click at [192, 62] on button "Archive 6" at bounding box center [194, 60] width 40 height 11
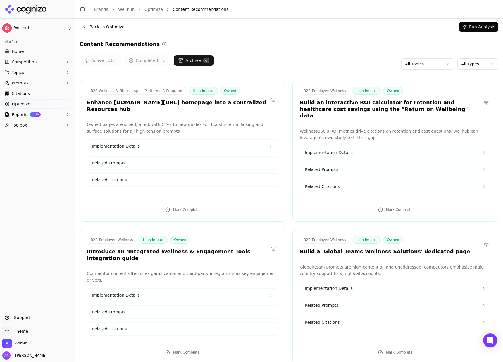
click at [274, 63] on div "Active 314 Completed 0 Archive 6 All Topics All Types" at bounding box center [289, 64] width 419 height 18
click at [96, 60] on button "Active 314" at bounding box center [101, 60] width 42 height 11
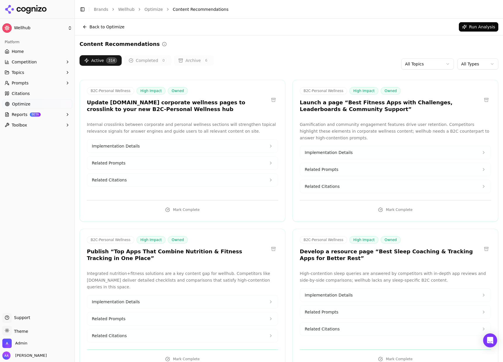
click at [216, 100] on h3 "Update wellhub.com corporate wellness pages to crosslink to your new B2C-Person…" at bounding box center [178, 105] width 182 height 13
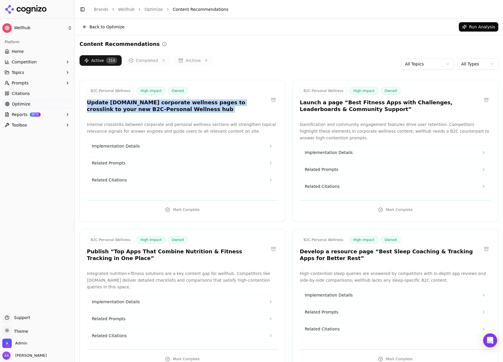
click at [216, 100] on h3 "Update wellhub.com corporate wellness pages to crosslink to your new B2C-Person…" at bounding box center [178, 105] width 182 height 13
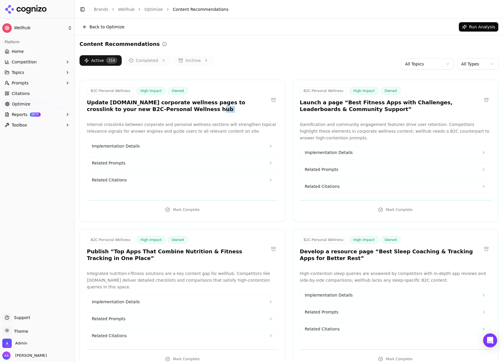
click at [212, 106] on h3 "Update wellhub.com corporate wellness pages to crosslink to your new B2C-Person…" at bounding box center [178, 105] width 182 height 13
click at [176, 145] on button "Implementation Details" at bounding box center [182, 146] width 191 height 13
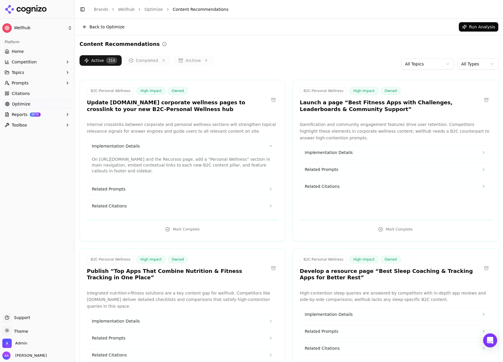
scroll to position [19293, 0]
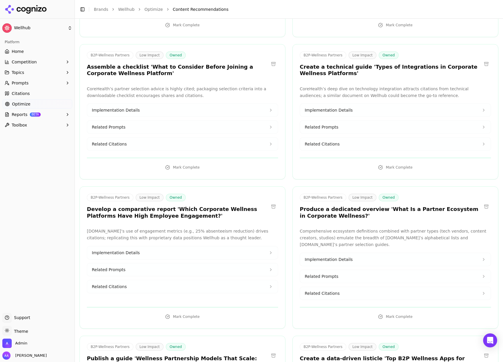
click at [30, 95] on link "Citations" at bounding box center [37, 93] width 70 height 9
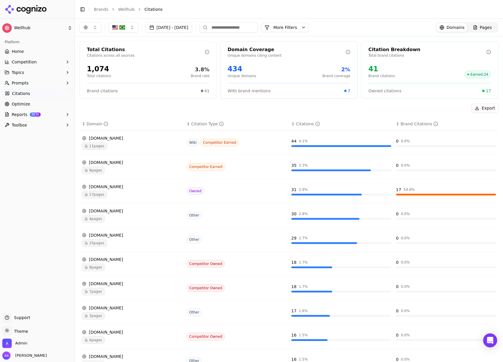
click at [242, 26] on input at bounding box center [229, 27] width 59 height 11
click at [430, 29] on span "Pages" at bounding box center [486, 28] width 12 height 6
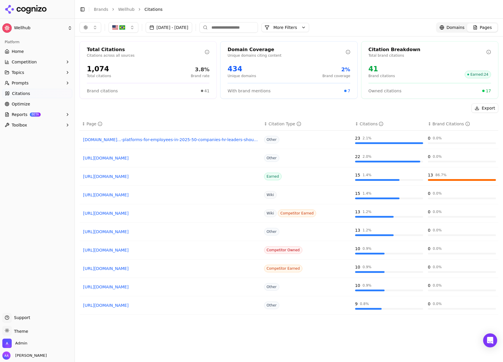
click at [252, 29] on input at bounding box center [229, 27] width 59 height 11
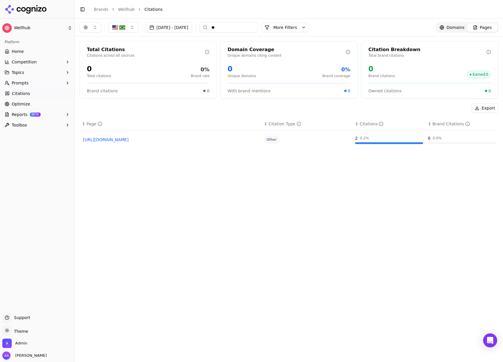
type input "*"
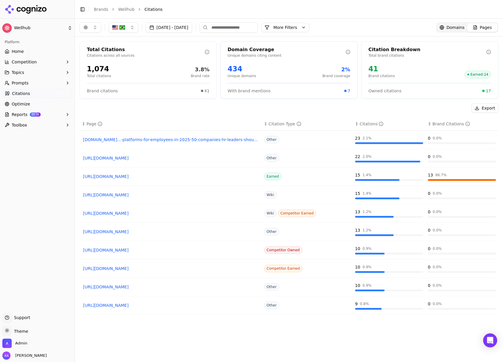
click at [92, 25] on button "button" at bounding box center [91, 27] width 22 height 11
click at [147, 116] on div "Export ↕ Page ↕ Citation Type ↕ Citations ↕ Brand Citations woliba.io...-platfo…" at bounding box center [289, 245] width 419 height 282
click at [96, 27] on button "button" at bounding box center [91, 27] width 22 height 11
drag, startPoint x: 90, startPoint y: 61, endPoint x: 90, endPoint y: 69, distance: 7.9
click at [90, 61] on span "Google AI Overviews" at bounding box center [90, 63] width 37 height 12
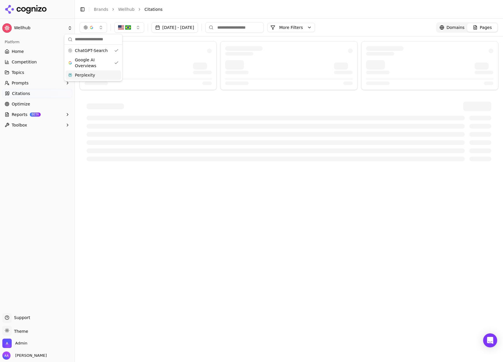
click at [91, 76] on span "Perplexity" at bounding box center [85, 75] width 20 height 6
click at [246, 11] on li "Citations" at bounding box center [316, 9] width 342 height 6
click at [260, 31] on input at bounding box center [240, 27] width 59 height 11
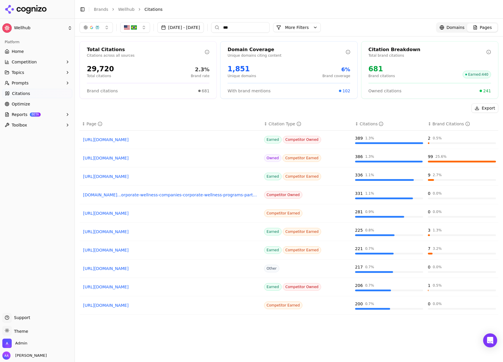
type input "***"
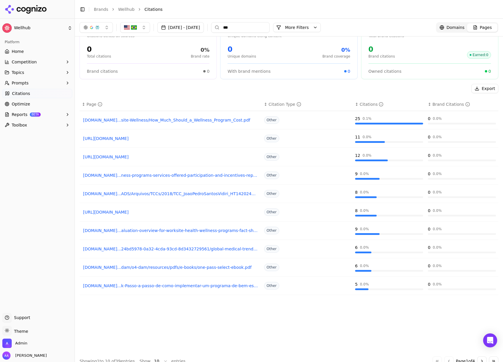
scroll to position [28, 0]
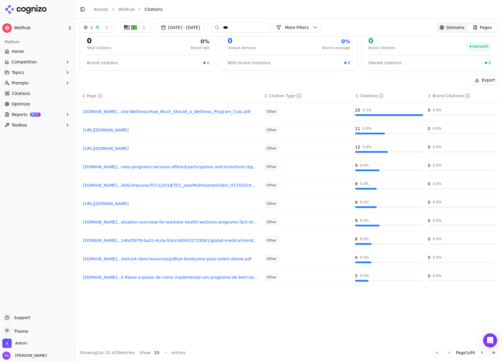
click at [161, 217] on html "Wellhub Platform Home Competition Topics Prompts Citations Optimize Reports BET…" at bounding box center [251, 181] width 503 height 362
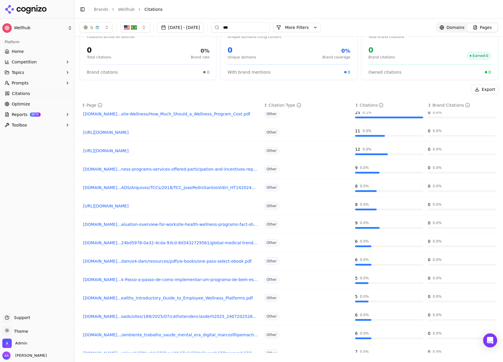
scroll to position [0, 0]
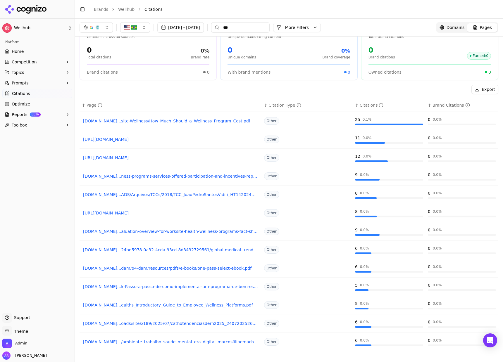
click at [127, 96] on div "Export ↕ Page ↕ Citation Type ↕ Citations ↕ Brand Citations media.hypersites.co…" at bounding box center [289, 221] width 419 height 273
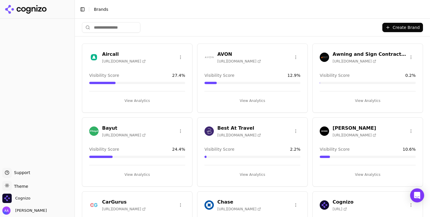
click at [123, 28] on input "search" at bounding box center [111, 27] width 59 height 11
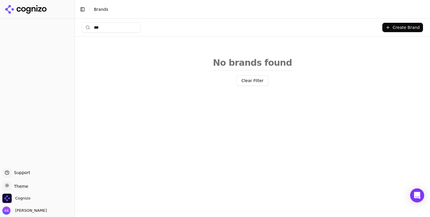
type input "***"
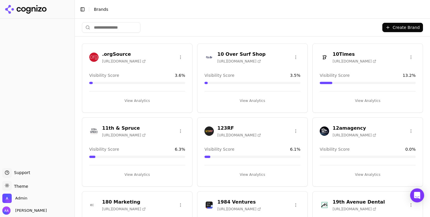
click at [133, 26] on input "search" at bounding box center [111, 27] width 59 height 11
click at [126, 25] on input "search" at bounding box center [111, 27] width 59 height 11
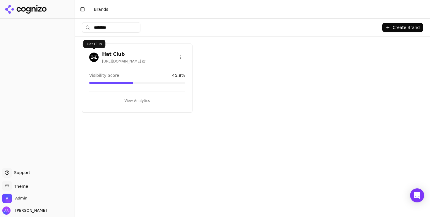
type input "********"
click at [92, 56] on img at bounding box center [93, 57] width 9 height 9
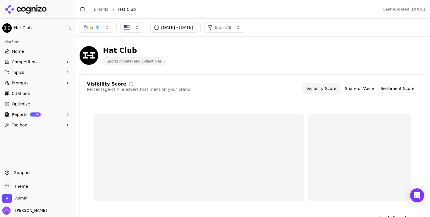
click at [103, 29] on button "button" at bounding box center [96, 27] width 33 height 11
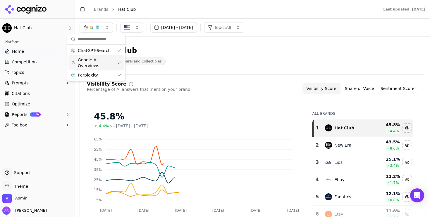
click at [101, 63] on span "Google AI Overviews" at bounding box center [96, 63] width 37 height 12
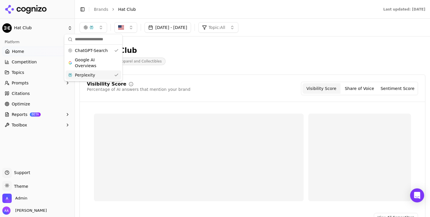
click at [100, 78] on div "Perplexity" at bounding box center [94, 75] width 56 height 9
click at [256, 57] on div "Hat Club Sports Apparel and Collectibles" at bounding box center [211, 55] width 262 height 19
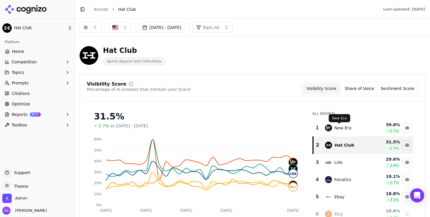
click at [341, 128] on div "New Era" at bounding box center [342, 128] width 17 height 6
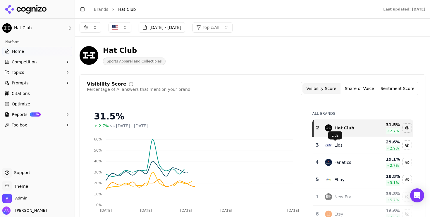
click at [338, 143] on div "Lids" at bounding box center [338, 145] width 8 height 6
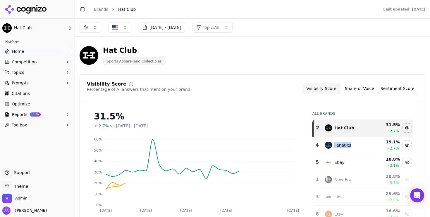
click at [338, 143] on div "Fanatics" at bounding box center [342, 145] width 17 height 6
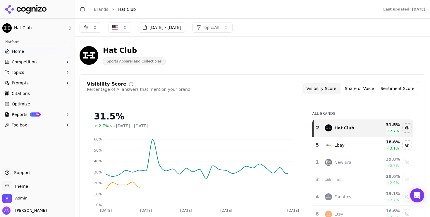
click at [338, 143] on div "Ebay" at bounding box center [339, 145] width 10 height 6
click at [275, 107] on div "31.5% 2.7% vs Jul 31, 2025 - Aug 30, 2025" at bounding box center [197, 118] width 221 height 22
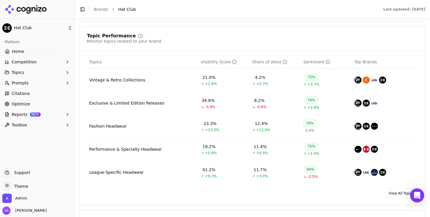
scroll to position [237, 0]
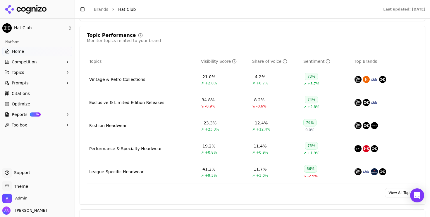
click at [385, 194] on link "View All Topics" at bounding box center [401, 192] width 33 height 9
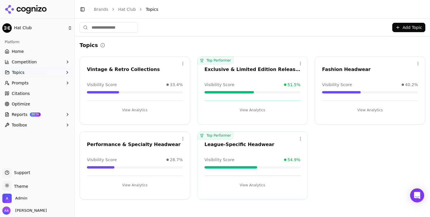
click at [51, 48] on link "Home" at bounding box center [37, 51] width 70 height 9
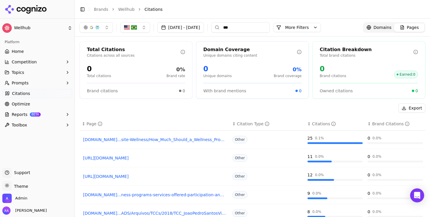
scroll to position [19, 0]
